Goal: Find specific page/section: Find specific page/section

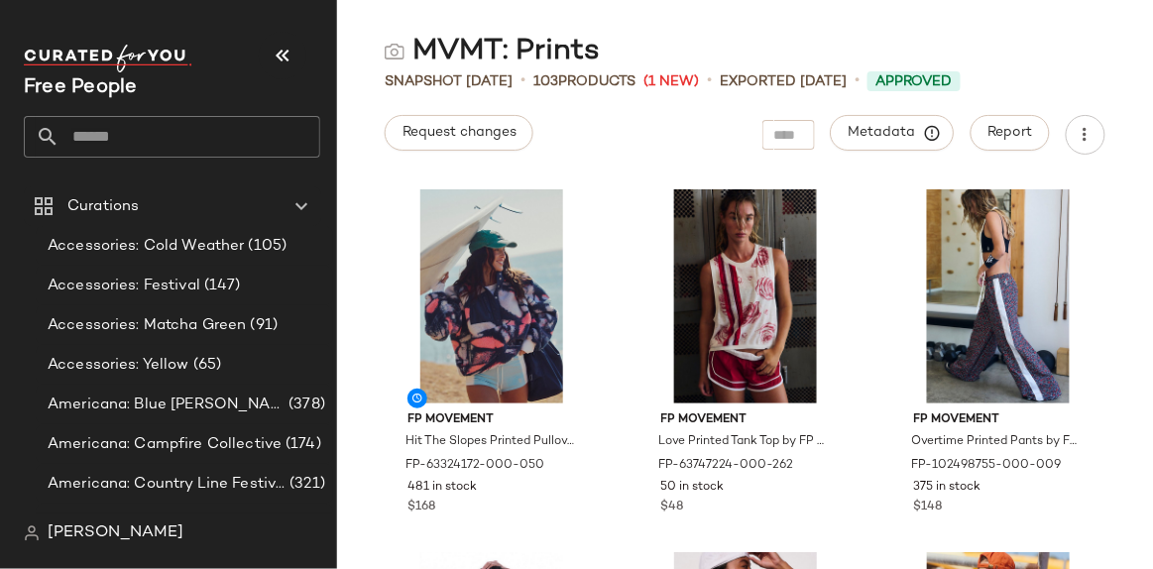
click at [106, 124] on input "text" at bounding box center [189, 137] width 261 height 42
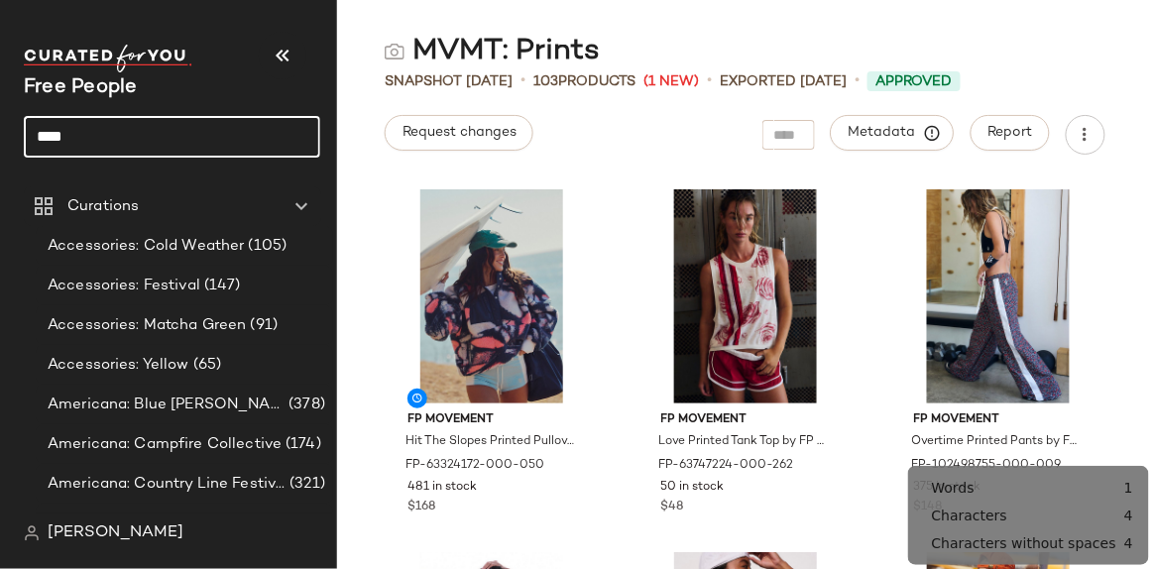
type input "****"
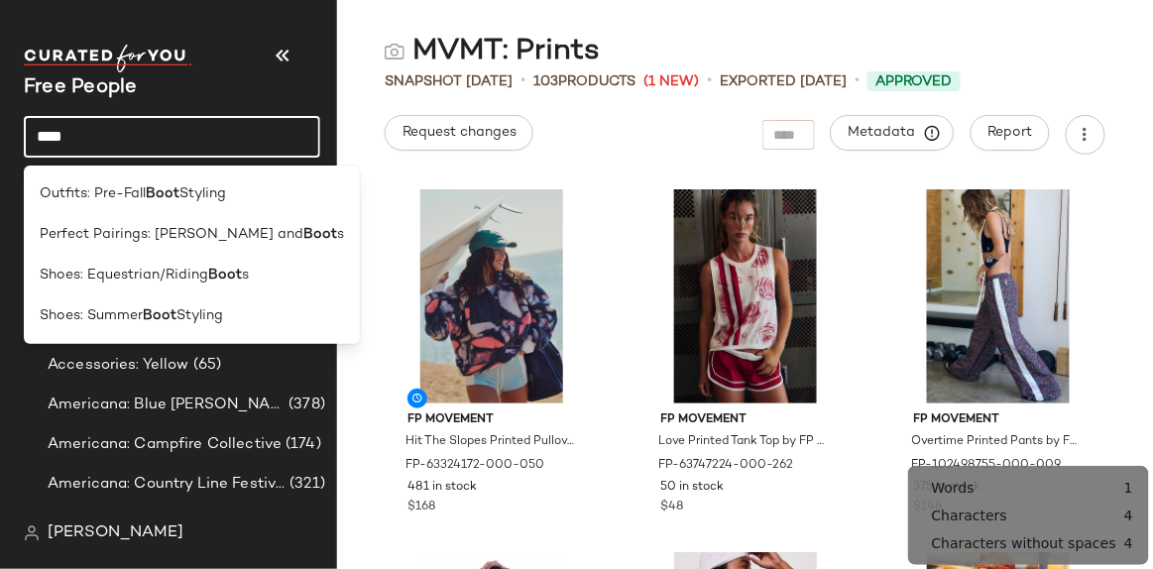
click at [232, 191] on div "Outfits: Pre-Fall Boot Styling" at bounding box center [192, 193] width 304 height 21
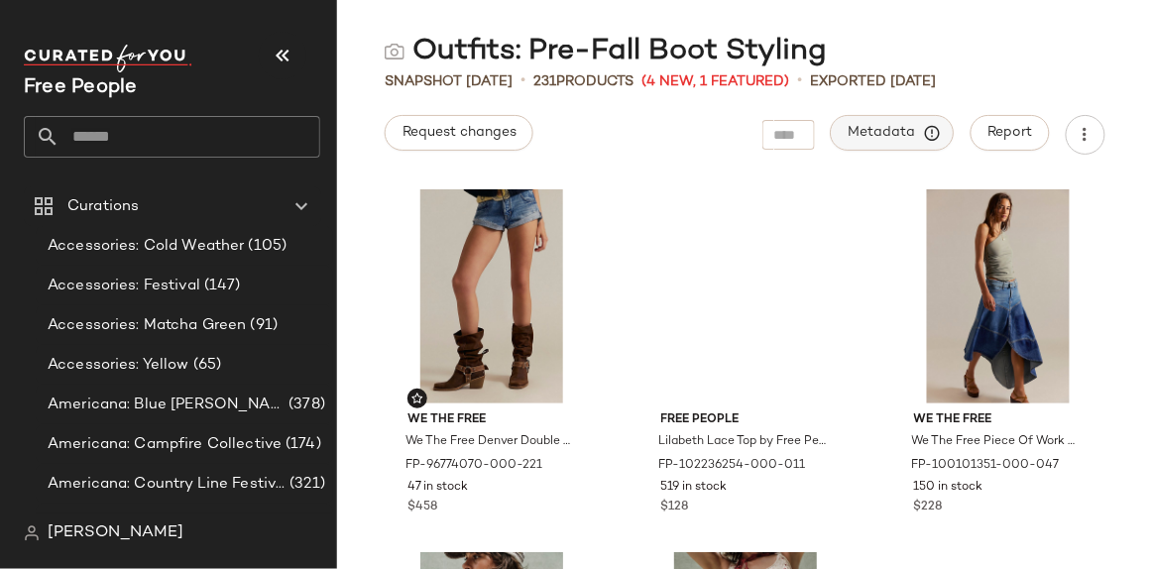
click at [868, 134] on span "Metadata" at bounding box center [893, 133] width 90 height 18
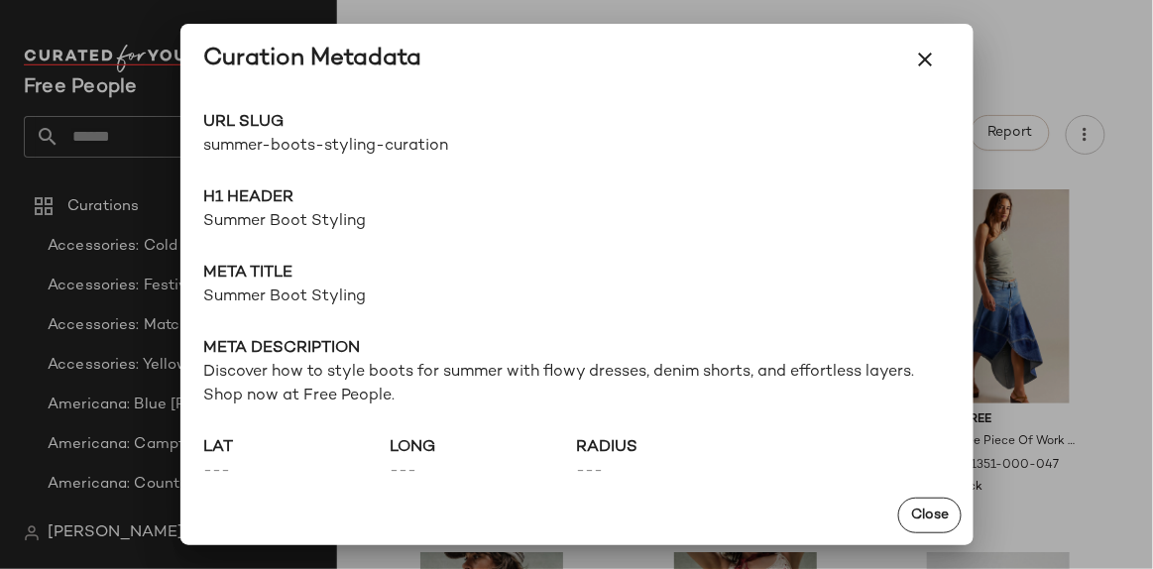
click at [1040, 45] on div at bounding box center [576, 284] width 1153 height 569
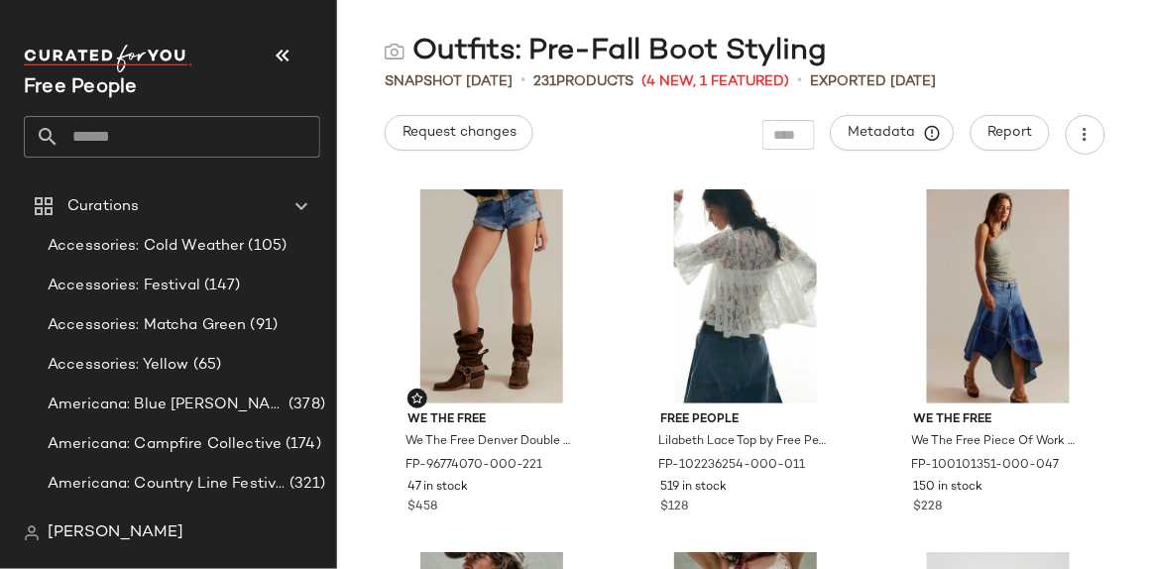
click at [179, 138] on input "text" at bounding box center [189, 137] width 261 height 42
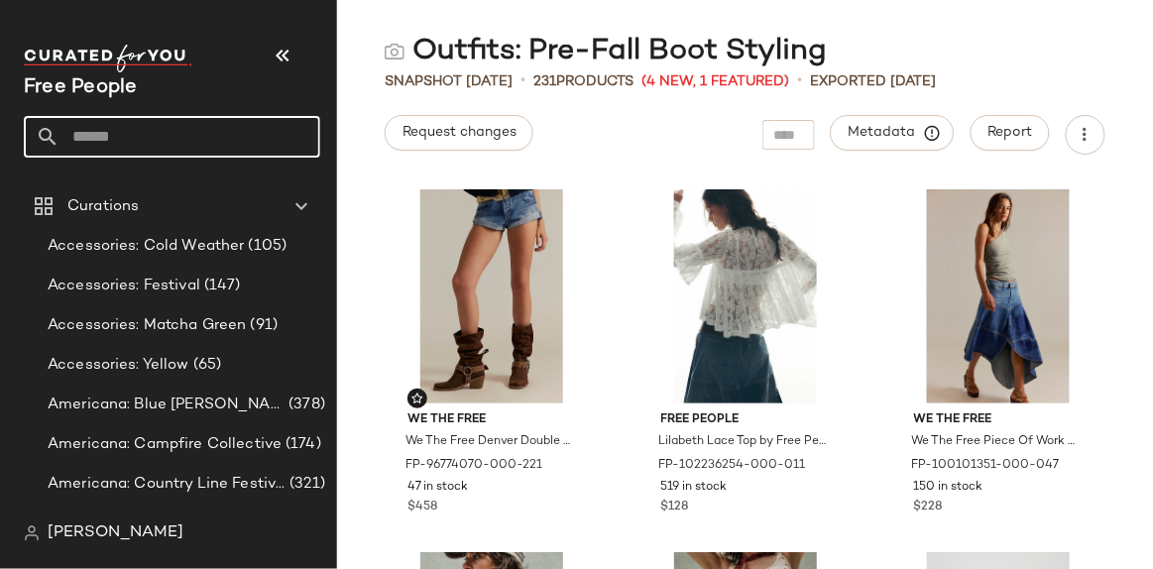
click at [138, 144] on input "text" at bounding box center [189, 137] width 261 height 42
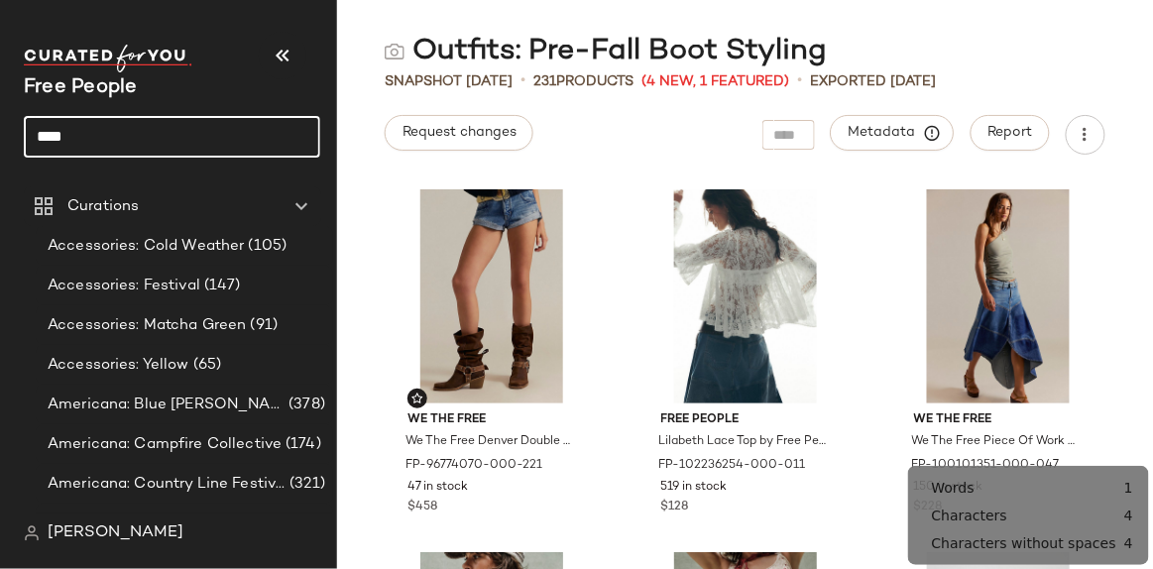
type input "****"
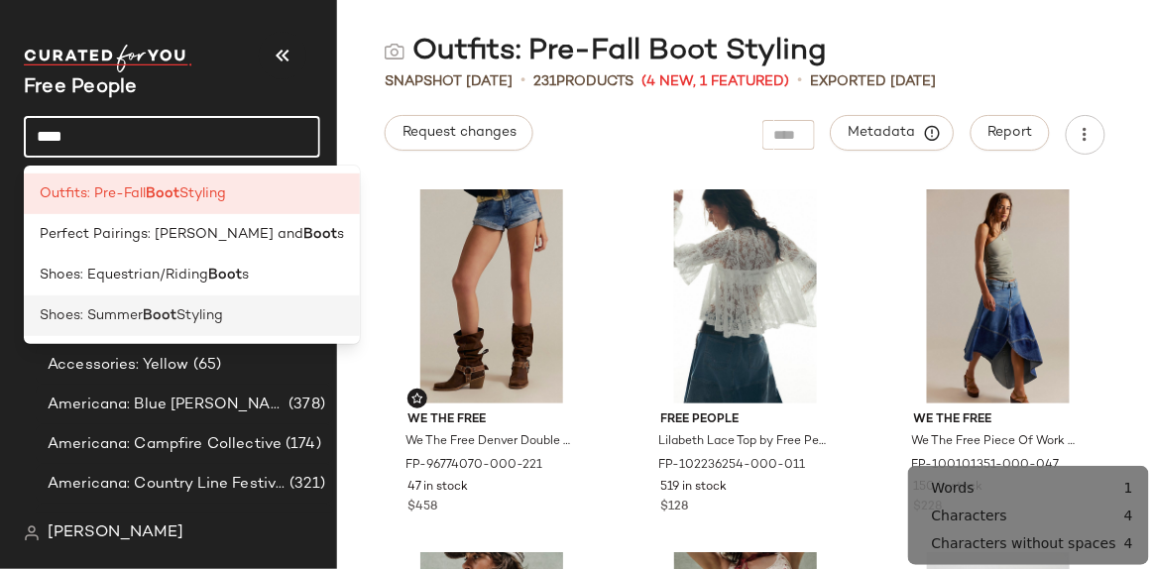
click at [263, 306] on div "Shoes: Summer Boot Styling" at bounding box center [192, 315] width 304 height 21
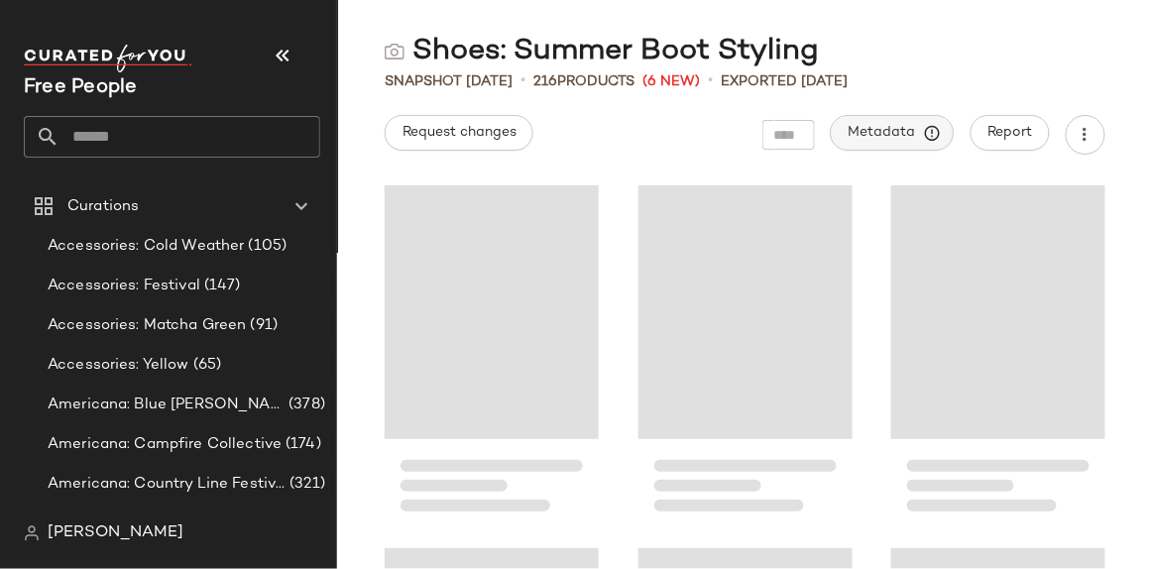
click at [886, 133] on span "Metadata" at bounding box center [893, 133] width 90 height 18
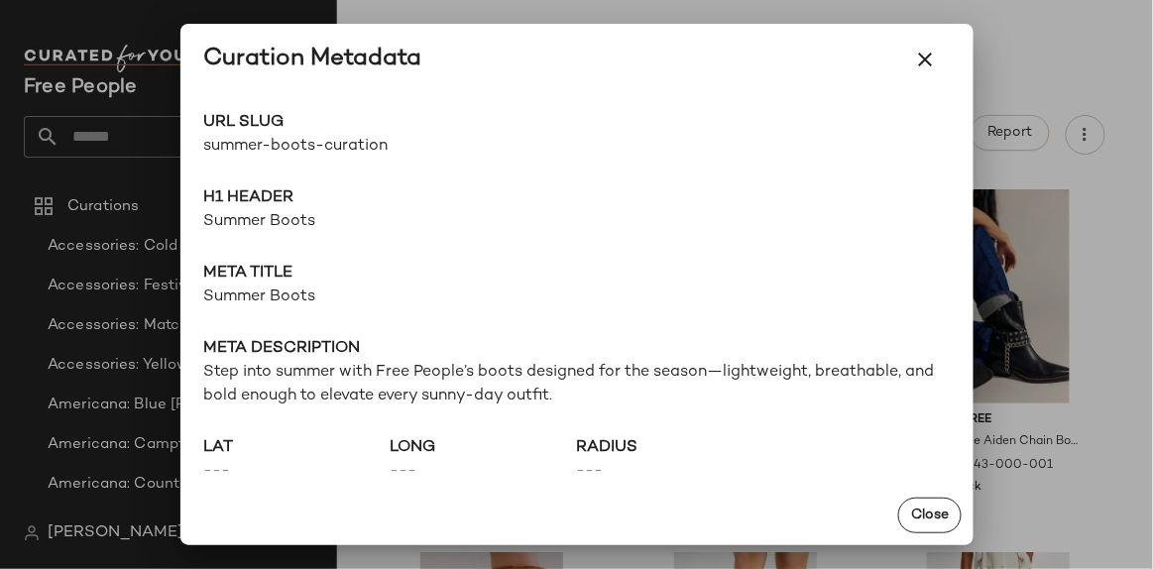
click at [1058, 66] on div at bounding box center [576, 284] width 1153 height 569
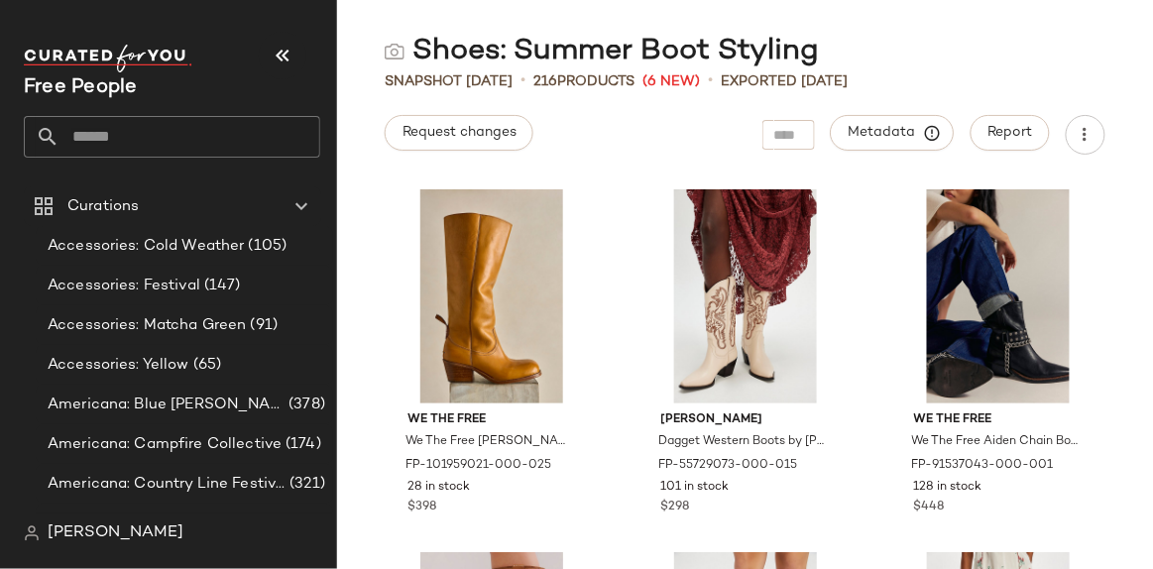
drag, startPoint x: 197, startPoint y: 141, endPoint x: 200, endPoint y: 153, distance: 12.3
click at [197, 141] on input "text" at bounding box center [189, 137] width 261 height 42
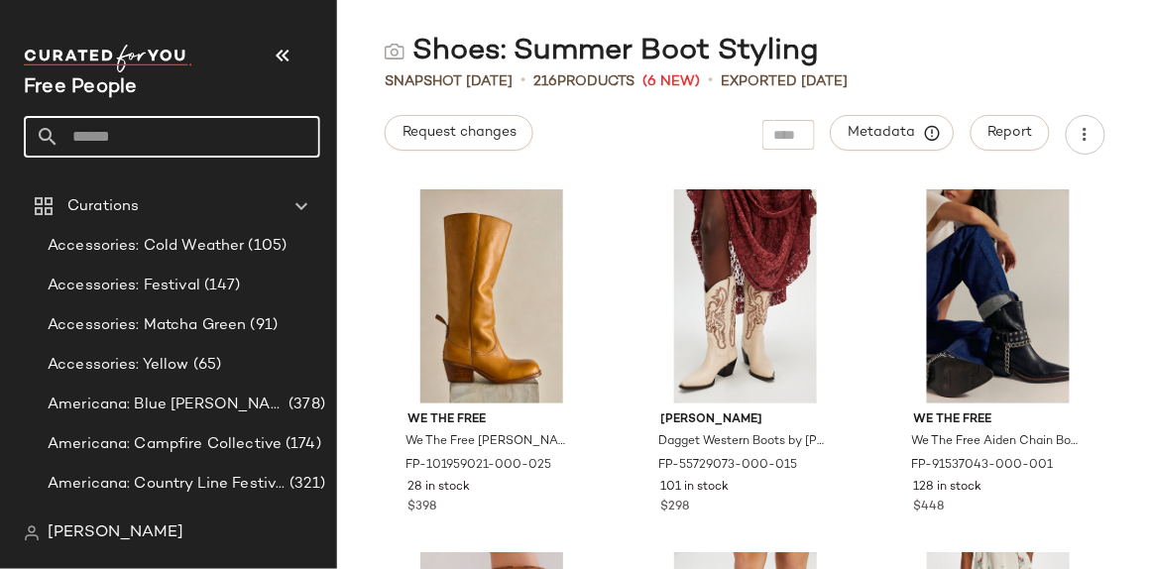
click at [130, 131] on input "text" at bounding box center [189, 137] width 261 height 42
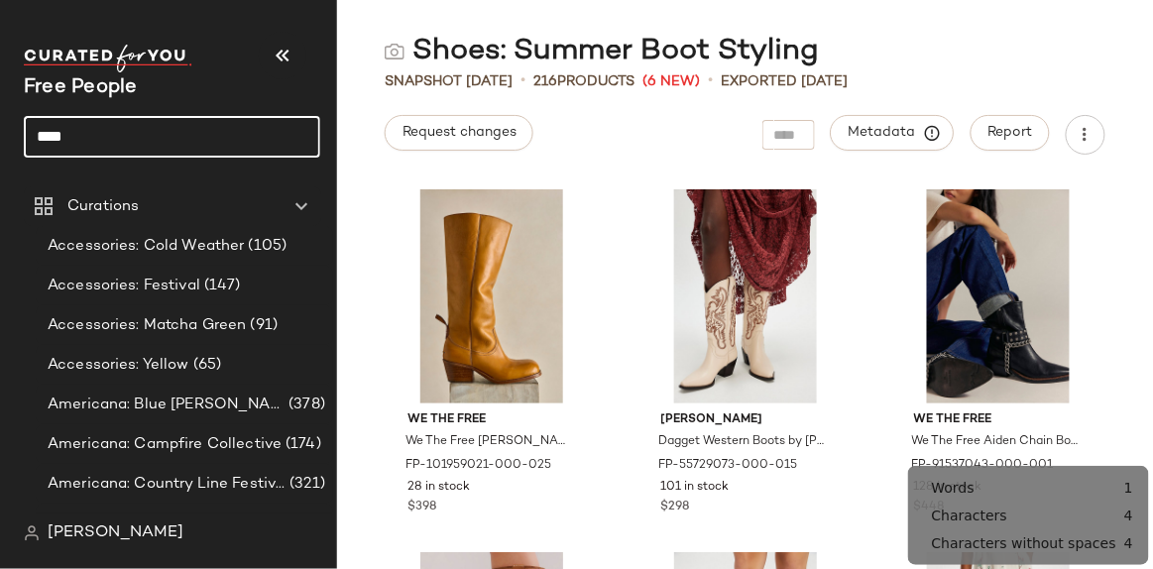
type input "****"
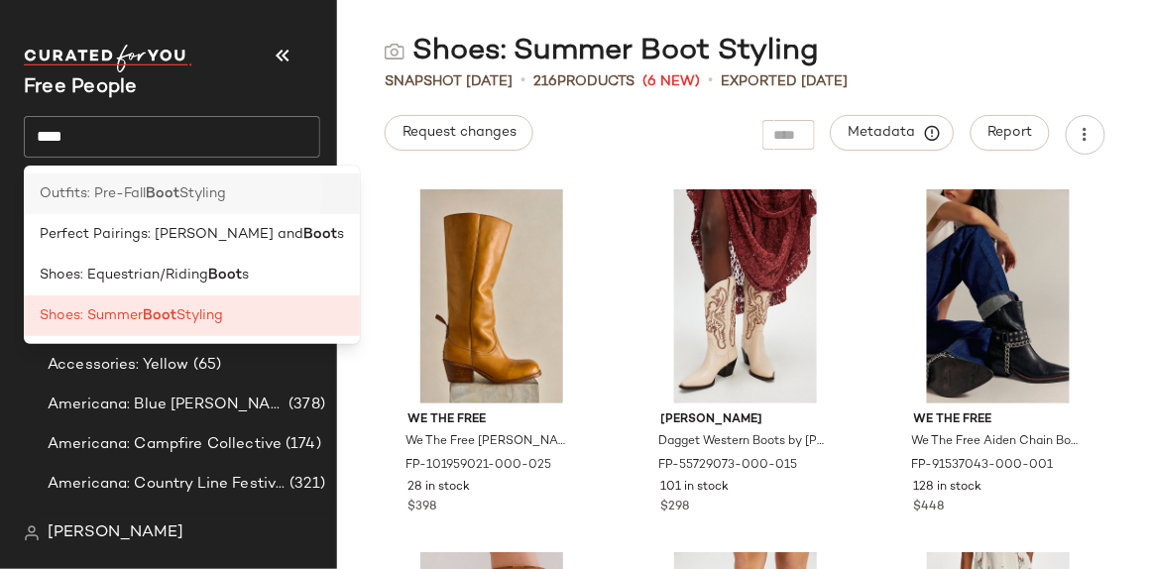
click at [170, 203] on b "Boot" at bounding box center [163, 193] width 34 height 21
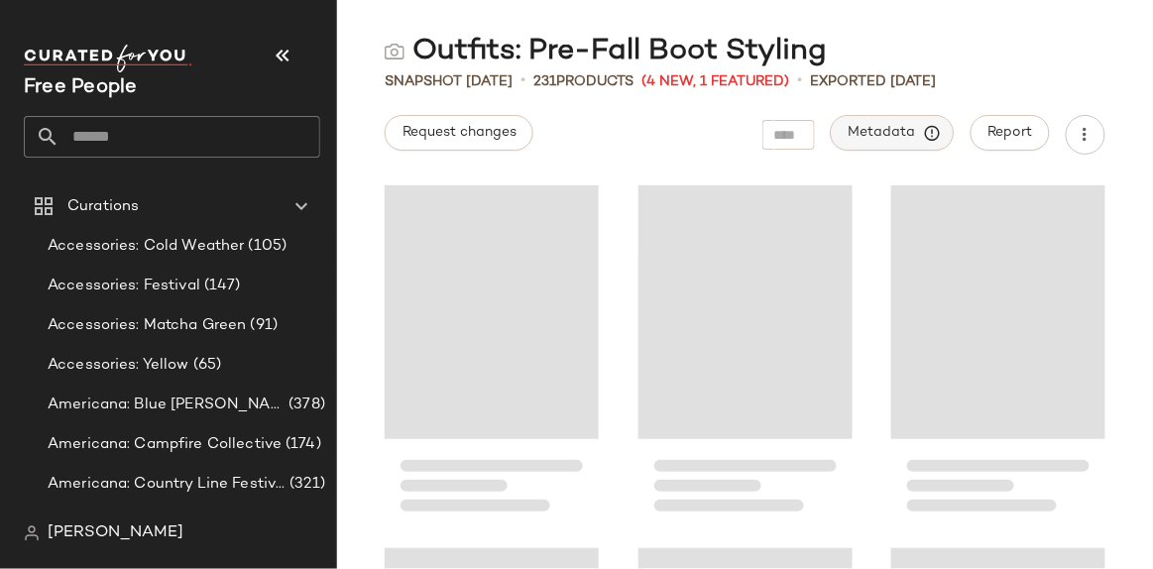
click at [924, 125] on span "Metadata" at bounding box center [893, 133] width 90 height 18
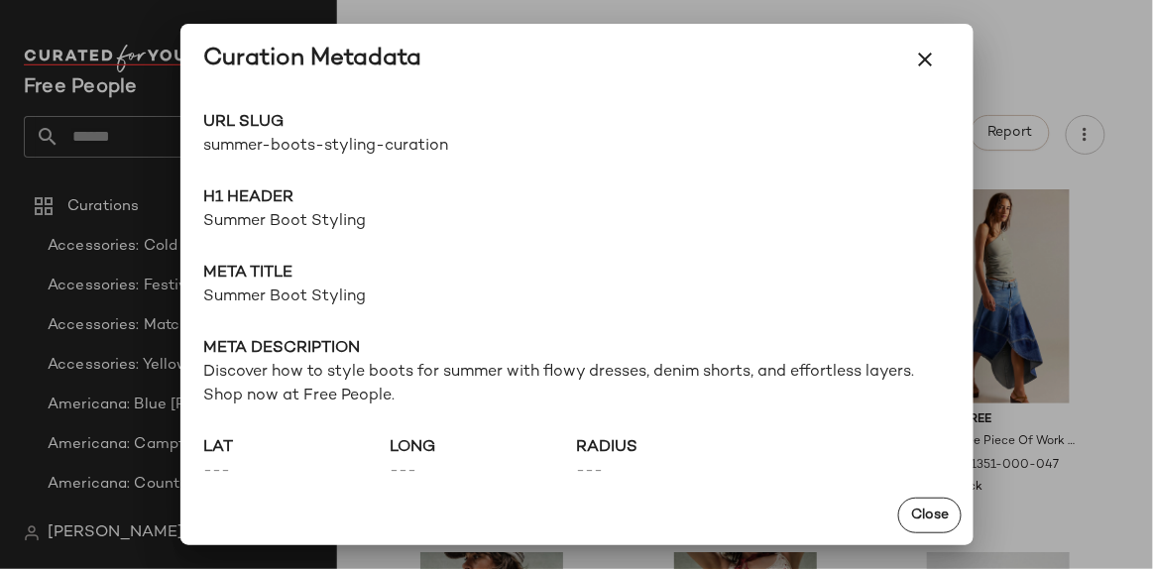
click at [1058, 63] on div at bounding box center [576, 284] width 1153 height 569
